Goal: Task Accomplishment & Management: Manage account settings

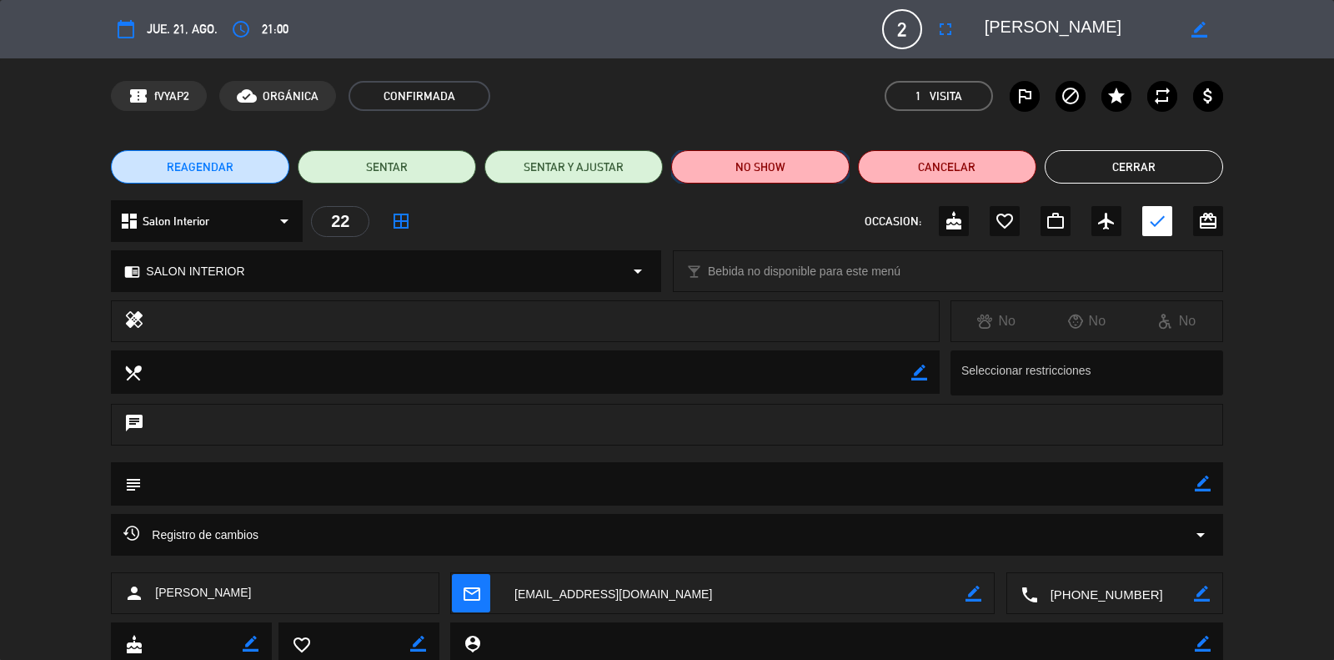
click at [752, 164] on button "NO SHOW" at bounding box center [760, 166] width 178 height 33
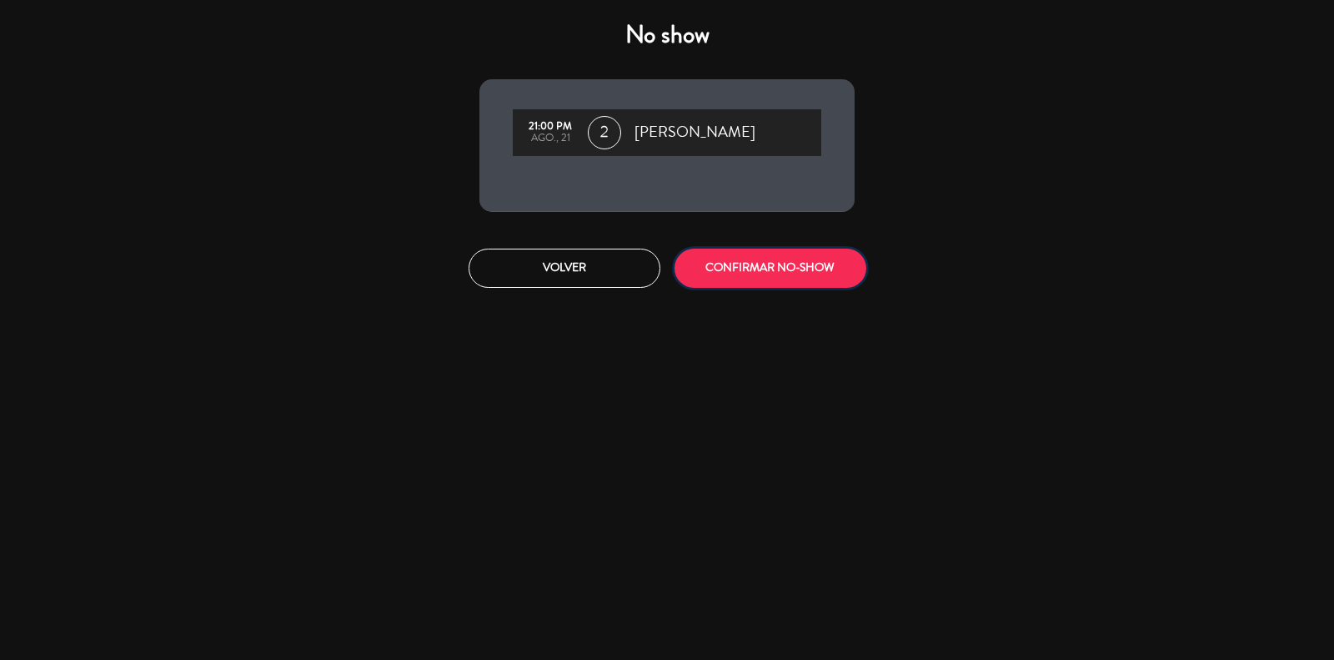
click at [781, 273] on button "CONFIRMAR NO-SHOW" at bounding box center [771, 268] width 192 height 39
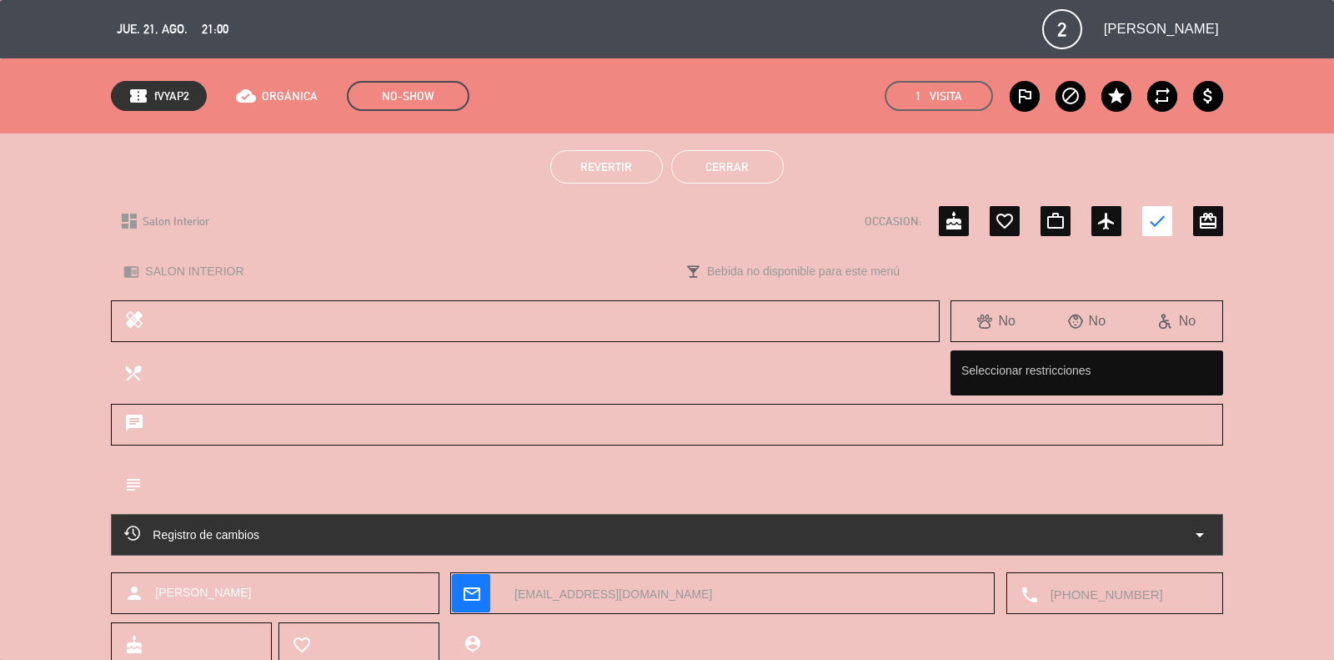
click at [744, 169] on button "Cerrar" at bounding box center [727, 166] width 113 height 33
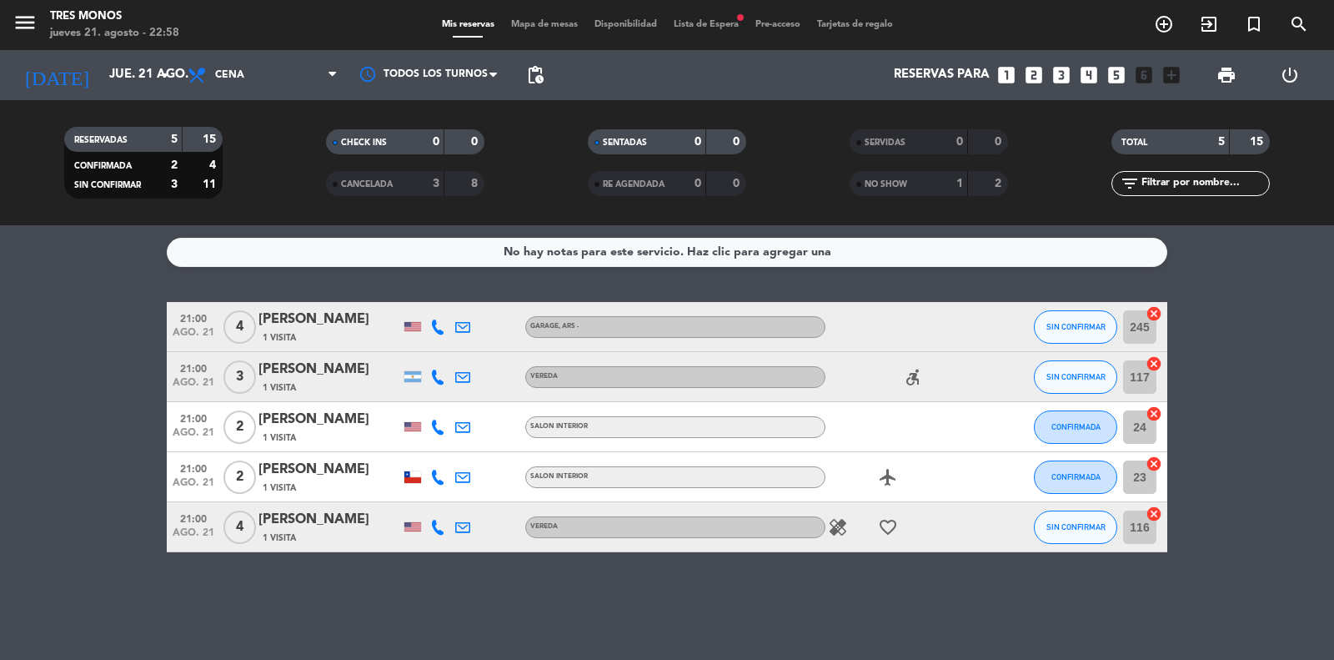
click at [344, 475] on div "[PERSON_NAME]" at bounding box center [330, 470] width 142 height 22
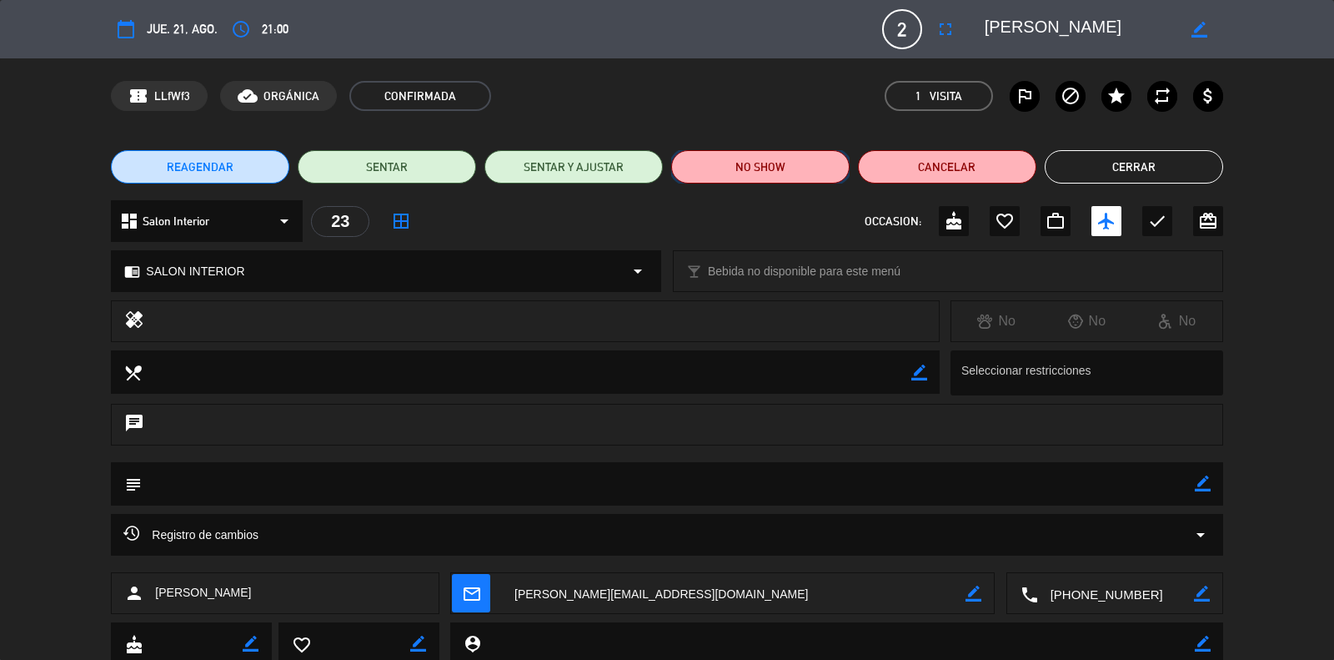
click at [763, 168] on button "NO SHOW" at bounding box center [760, 166] width 178 height 33
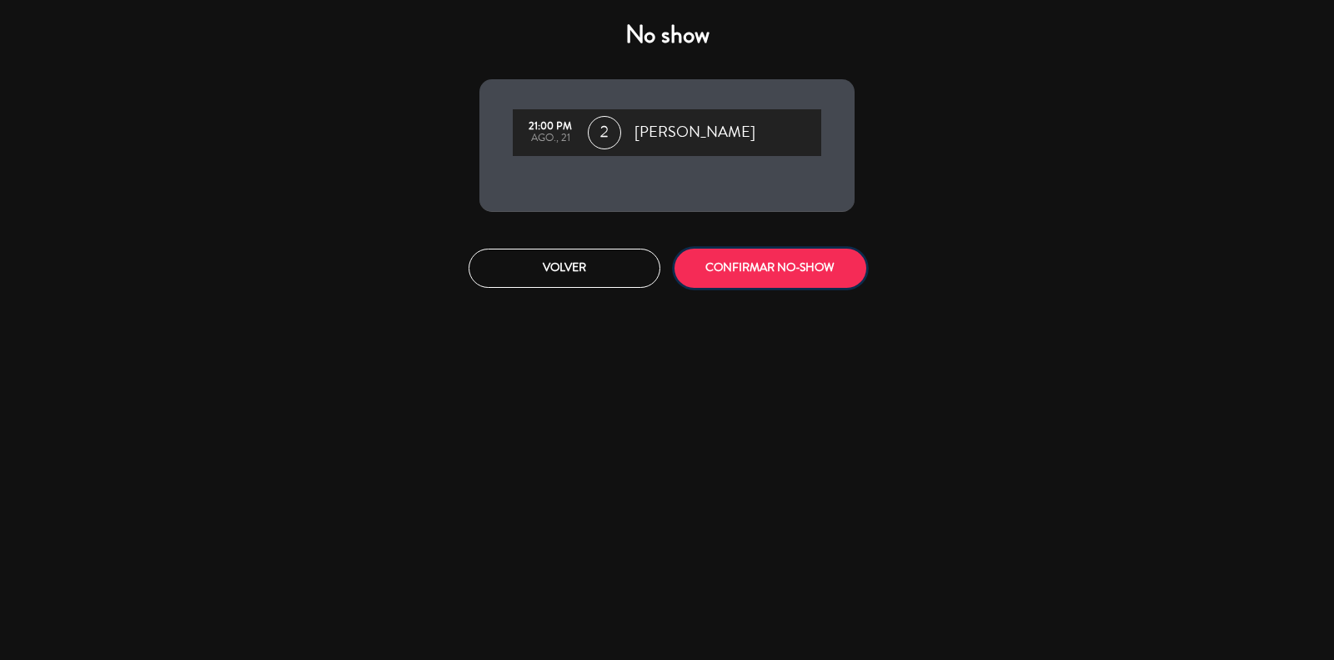
click at [781, 269] on button "CONFIRMAR NO-SHOW" at bounding box center [771, 268] width 192 height 39
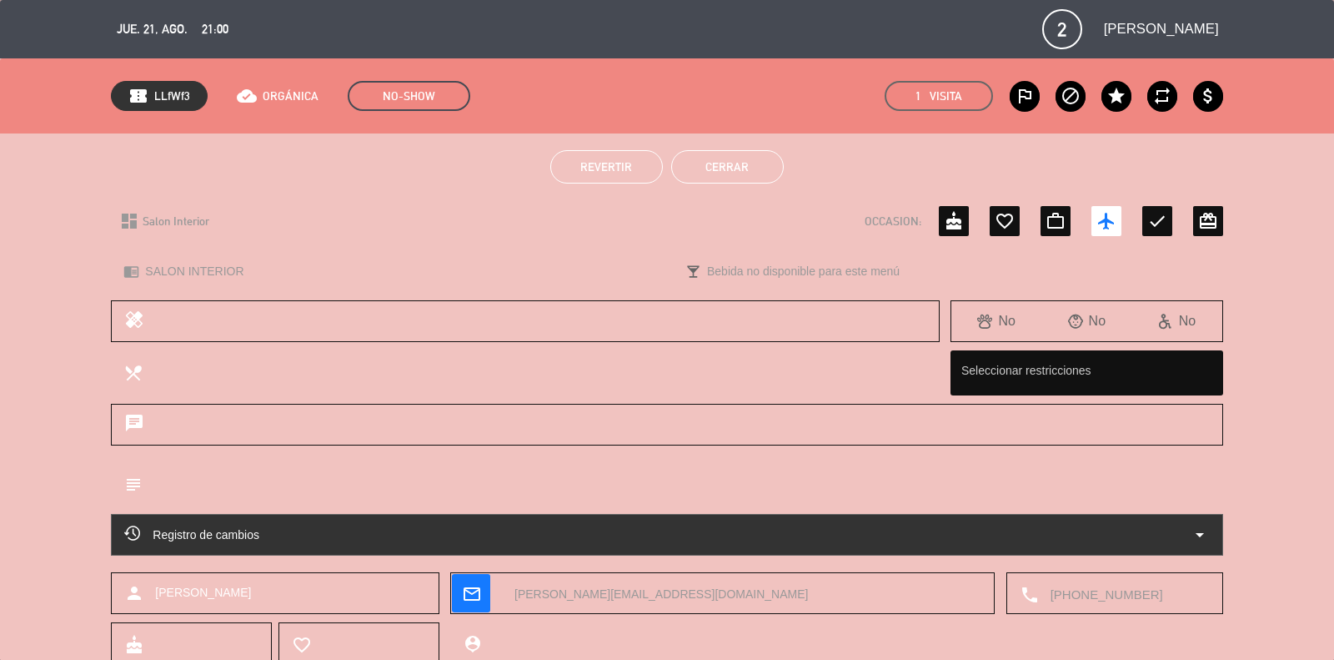
click at [747, 168] on button "Cerrar" at bounding box center [727, 166] width 113 height 33
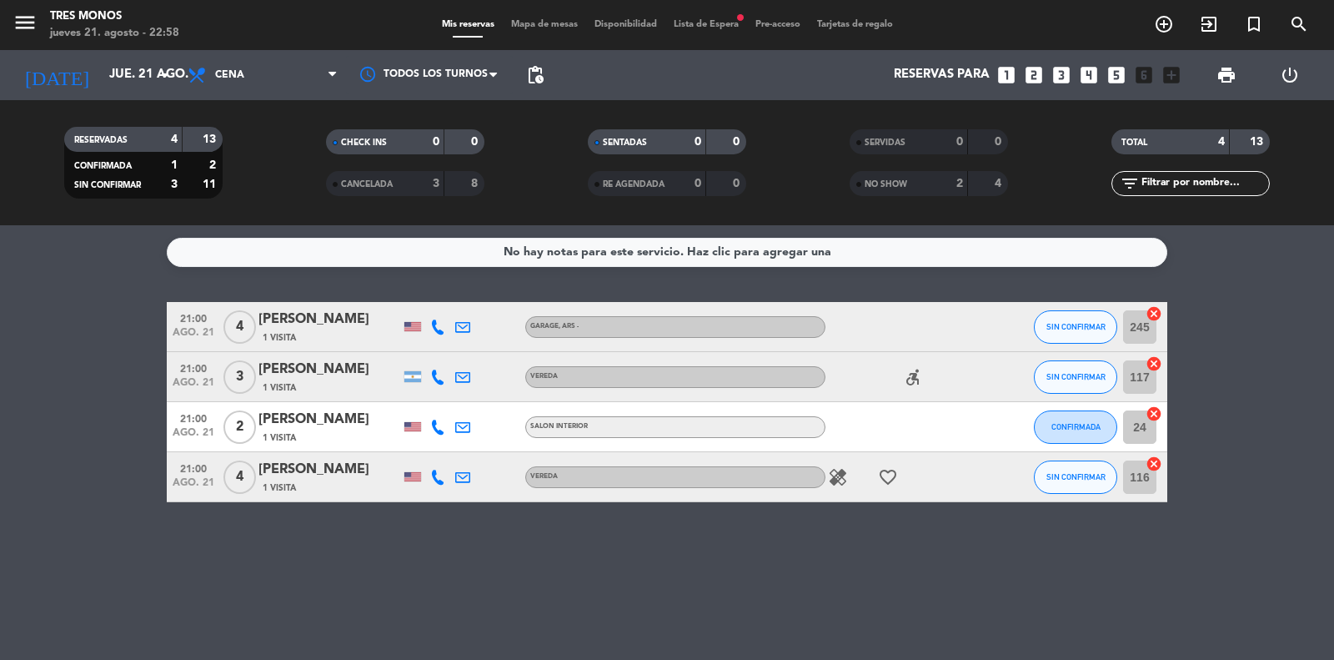
click at [346, 375] on div "[PERSON_NAME]" at bounding box center [330, 370] width 142 height 22
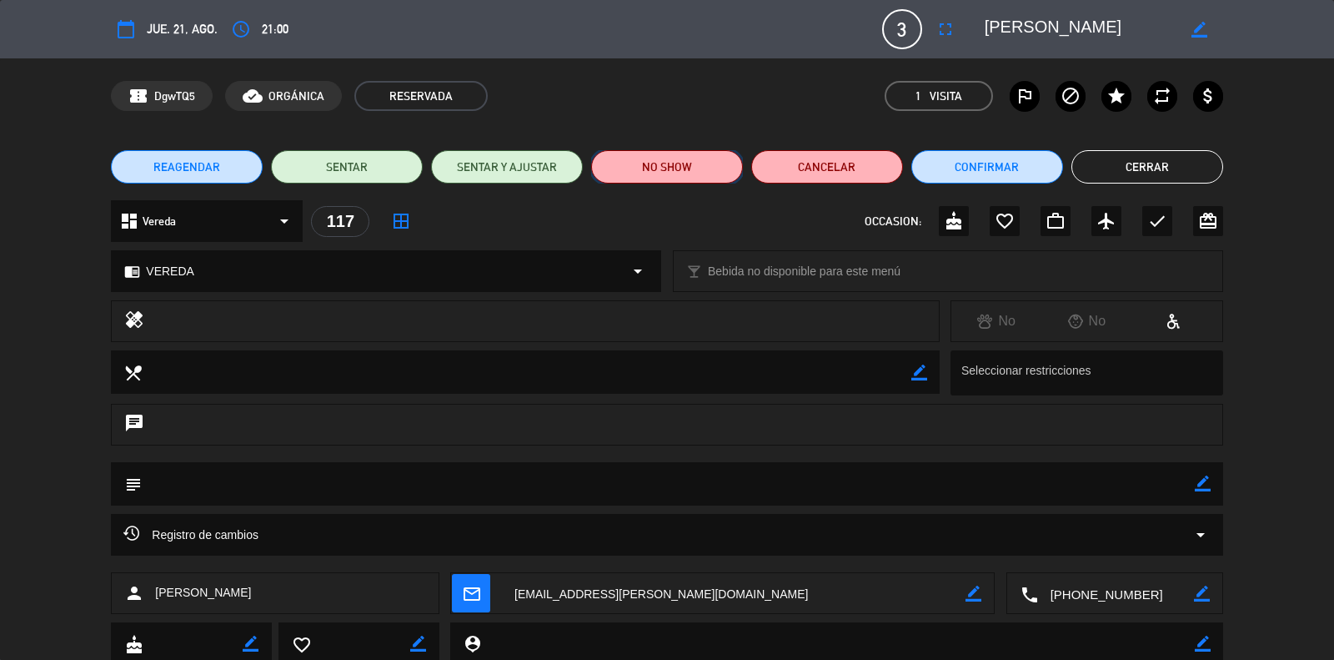
click at [686, 158] on button "NO SHOW" at bounding box center [667, 166] width 152 height 33
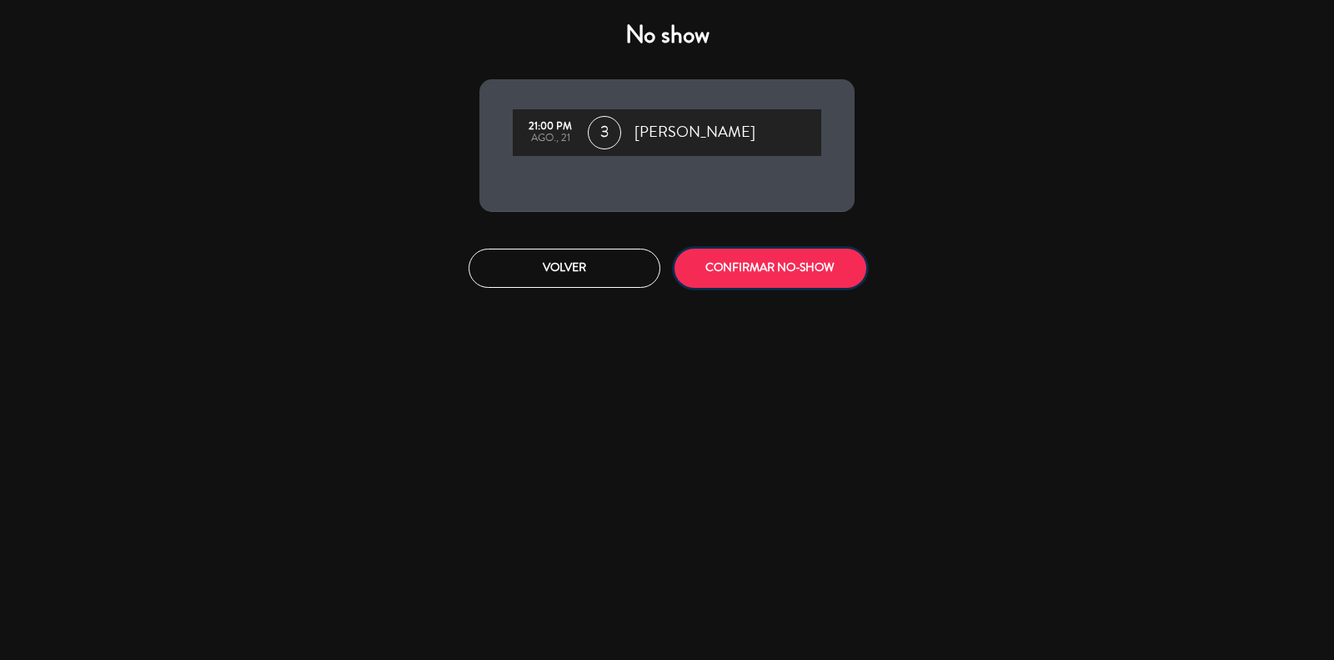
click at [785, 256] on button "CONFIRMAR NO-SHOW" at bounding box center [771, 268] width 192 height 39
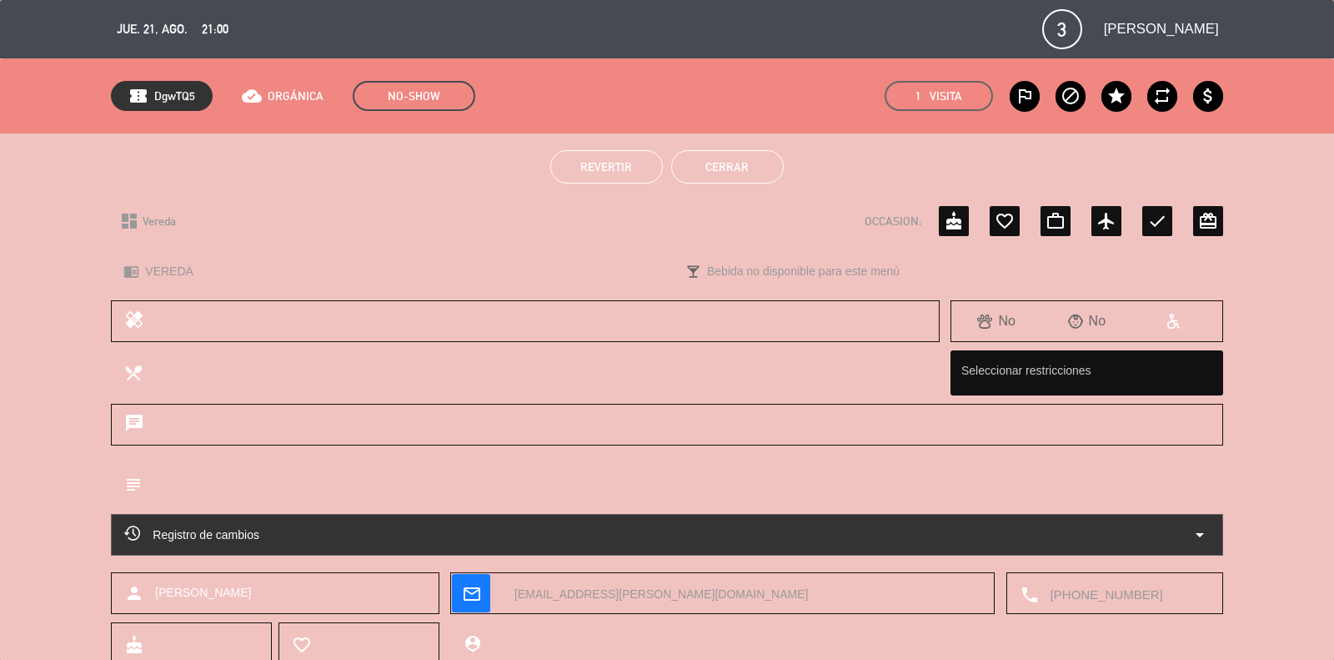
click at [764, 168] on button "Cerrar" at bounding box center [727, 166] width 113 height 33
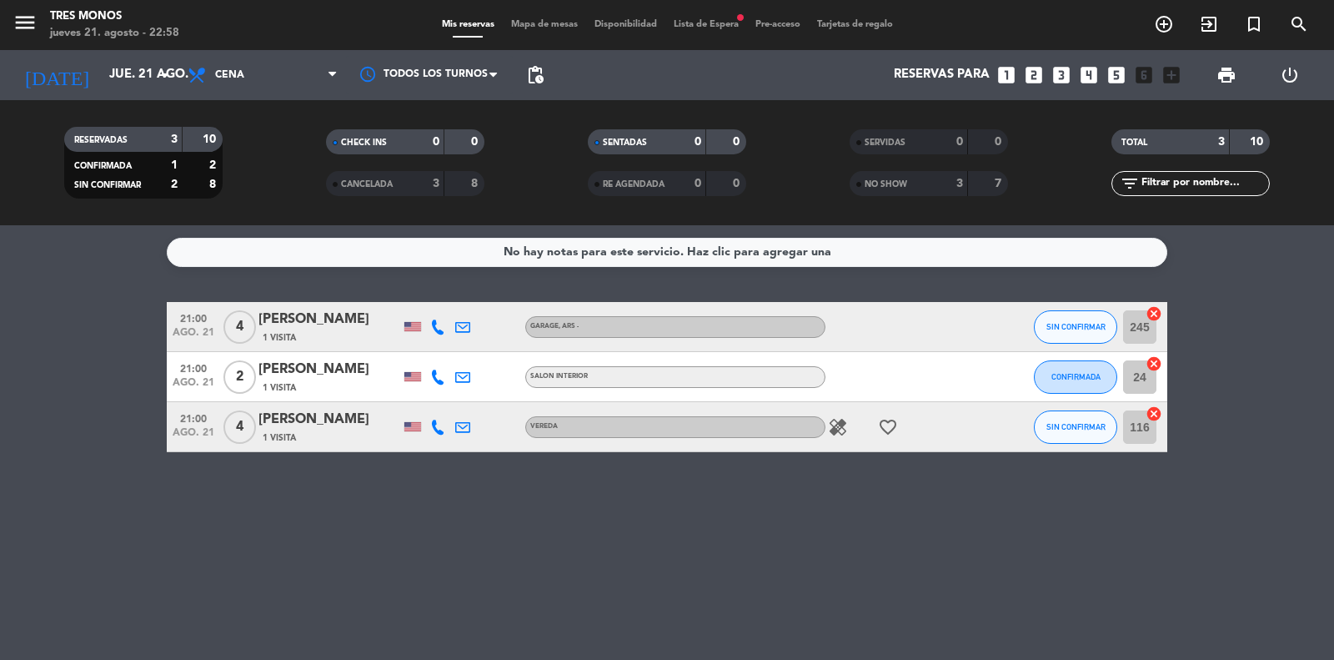
click at [334, 372] on div "[PERSON_NAME]" at bounding box center [330, 370] width 142 height 22
